Goal: Task Accomplishment & Management: Complete application form

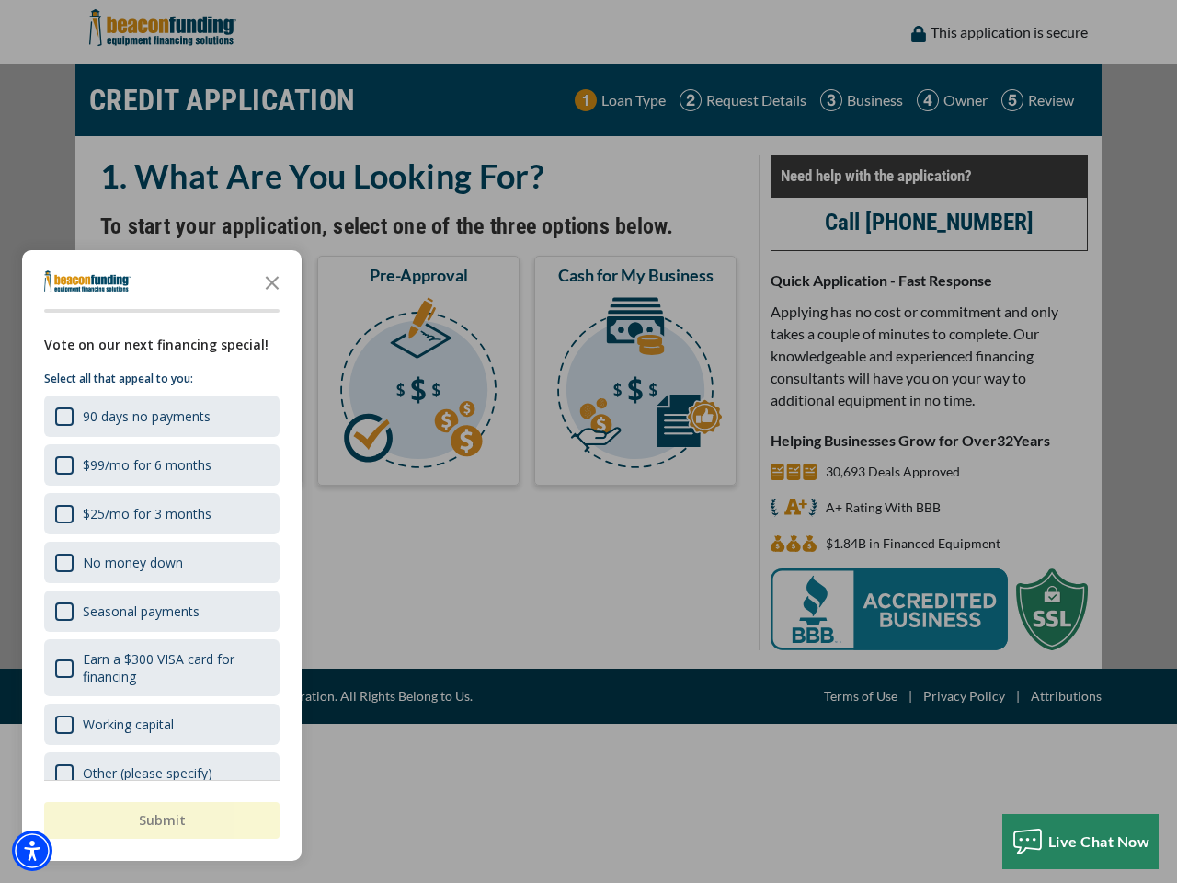
click at [588, 441] on div "button" at bounding box center [588, 441] width 1177 height 883
click at [32, 850] on img "Accessibility Menu" at bounding box center [32, 850] width 40 height 40
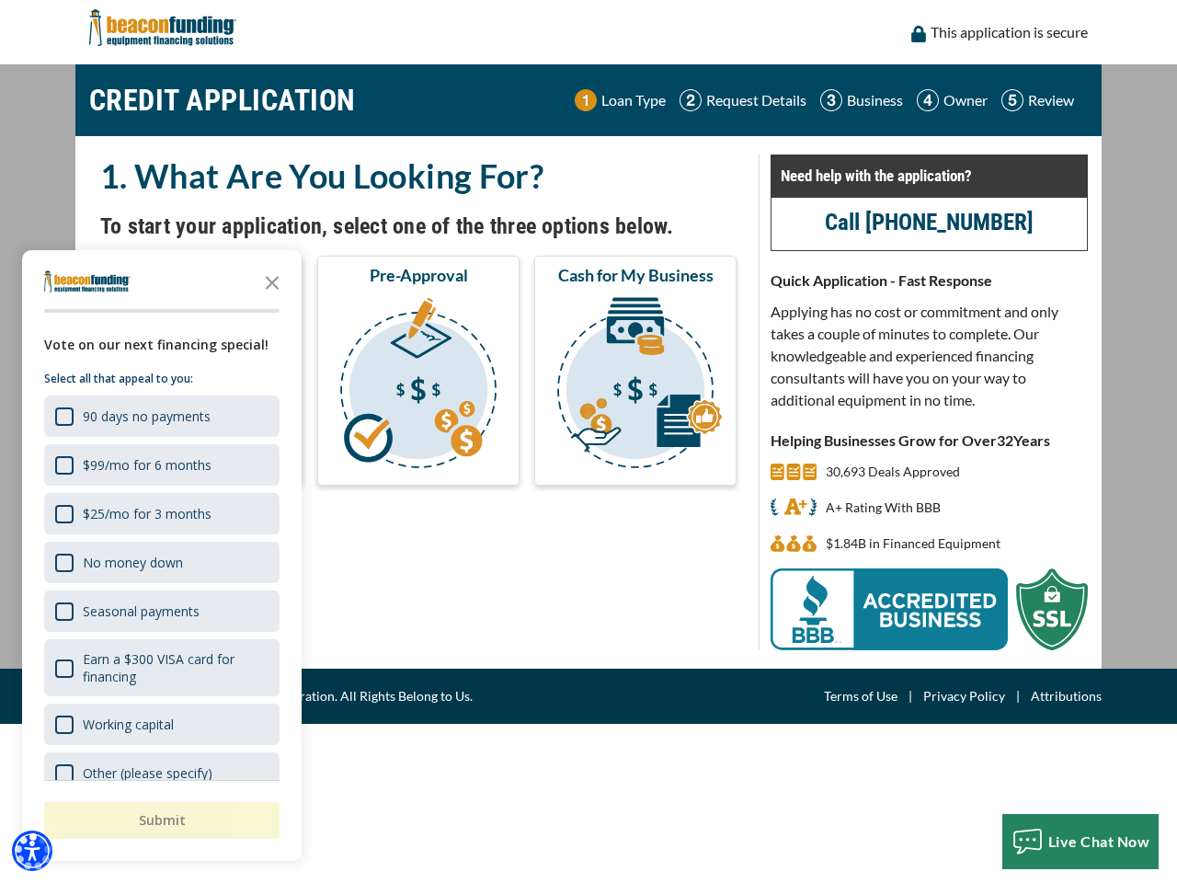
click at [588, 441] on body "Skip to main content Enable accessibility for low vision Open the accessibility…" at bounding box center [588, 441] width 1177 height 883
click at [272, 281] on body "Skip to main content Enable accessibility for low vision Open the accessibility…" at bounding box center [588, 441] width 1177 height 883
click at [160, 416] on body "Skip to main content Enable accessibility for low vision Open the accessibility…" at bounding box center [588, 441] width 1177 height 883
click at [160, 464] on body "Skip to main content Enable accessibility for low vision Open the accessibility…" at bounding box center [588, 441] width 1177 height 883
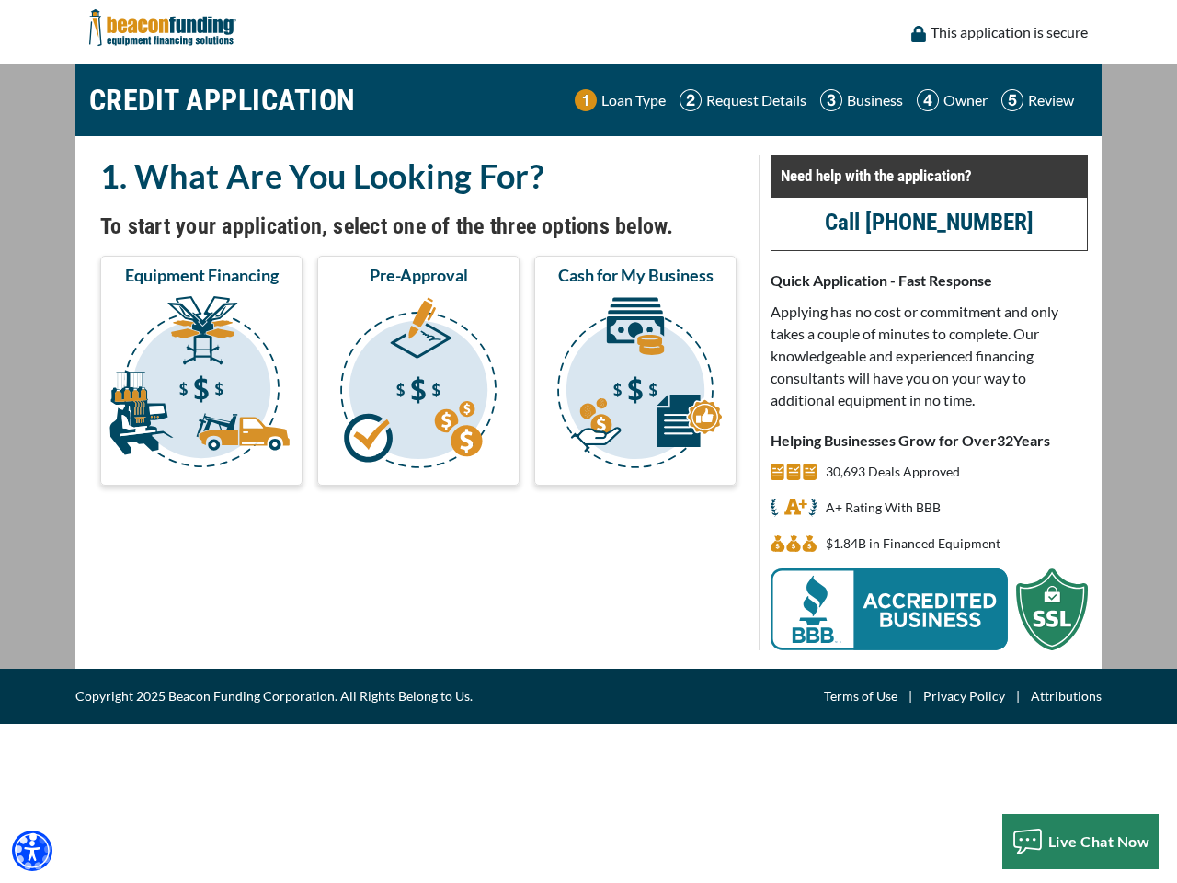
click at [160, 513] on body "Skip to main content Enable accessibility for low vision Open the accessibility…" at bounding box center [588, 441] width 1177 height 883
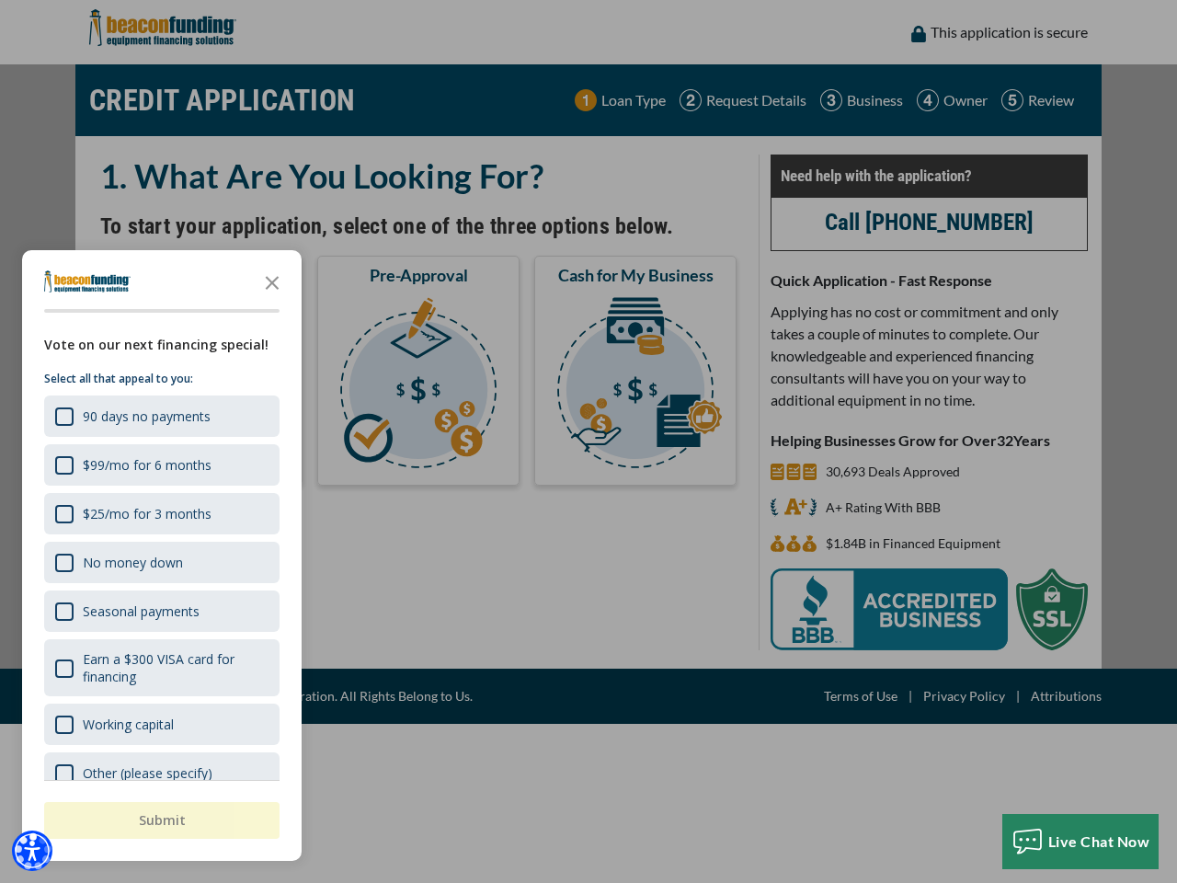
click at [160, 562] on body "Skip to main content Enable accessibility for low vision Open the accessibility…" at bounding box center [588, 441] width 1177 height 883
click at [160, 610] on body "Skip to main content Enable accessibility for low vision Open the accessibility…" at bounding box center [588, 441] width 1177 height 883
click at [160, 667] on body "Skip to main content Enable accessibility for low vision Open the accessibility…" at bounding box center [588, 441] width 1177 height 883
